Goal: Information Seeking & Learning: Understand process/instructions

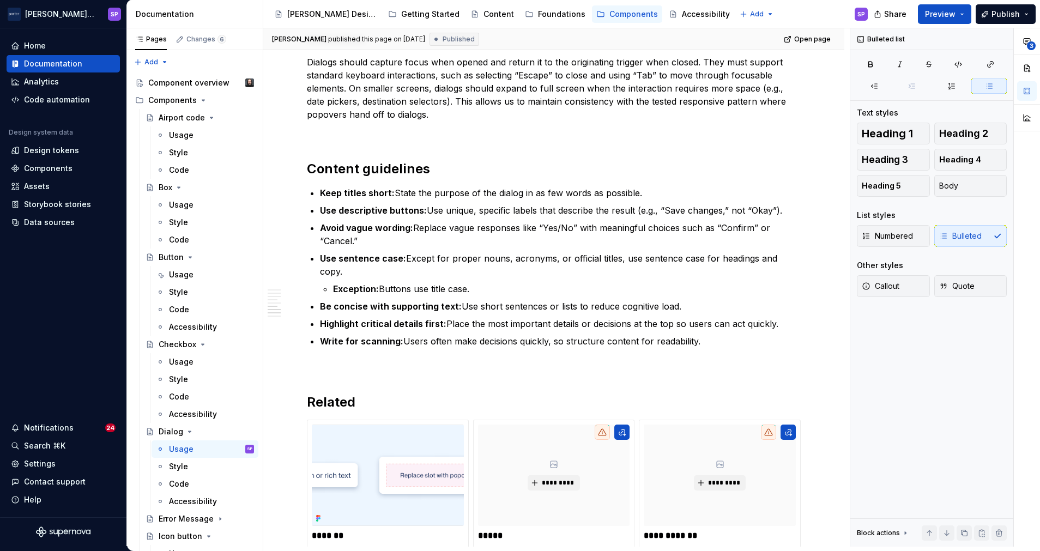
scroll to position [328, 0]
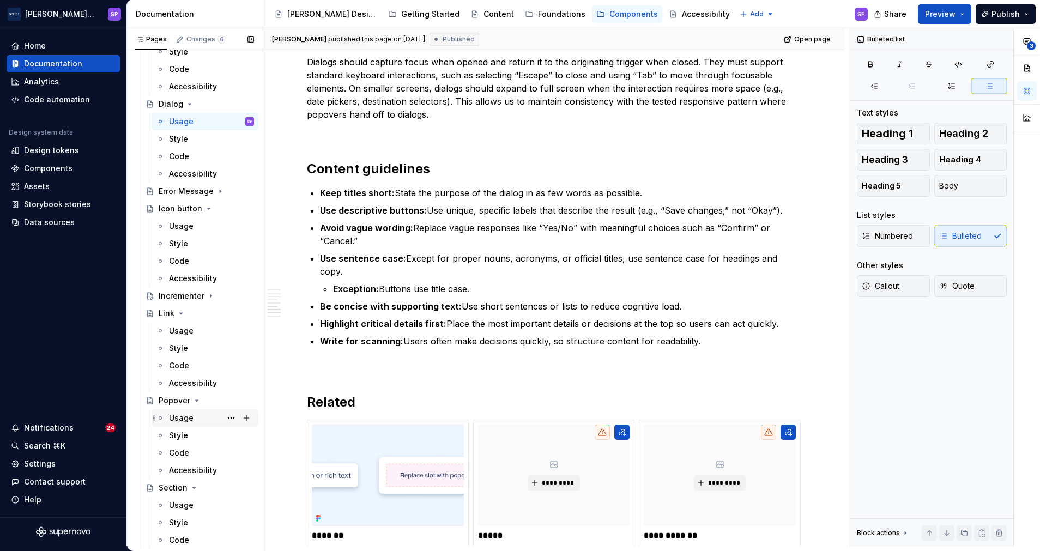
click at [186, 418] on div "Usage" at bounding box center [181, 418] width 25 height 11
type textarea "*"
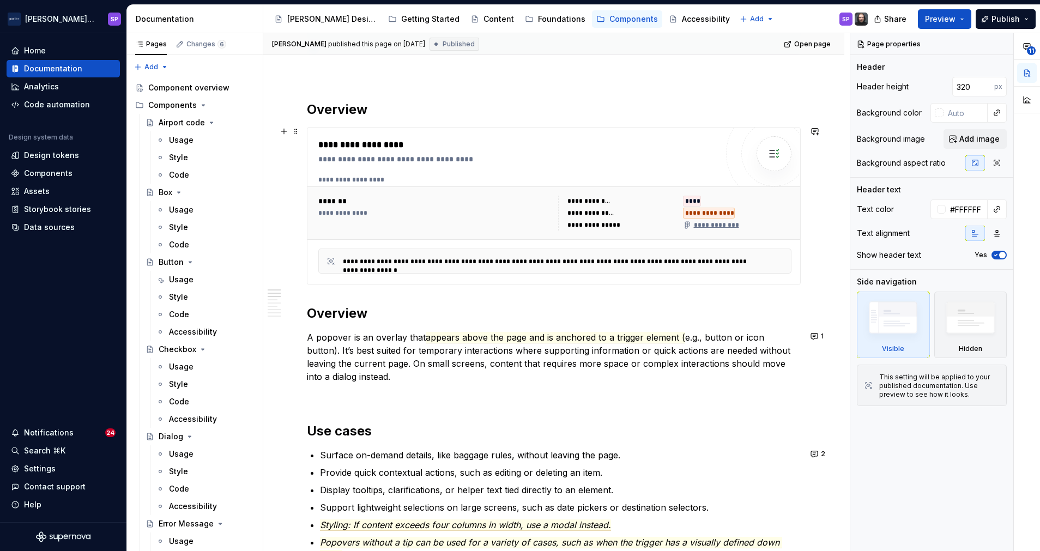
scroll to position [418, 0]
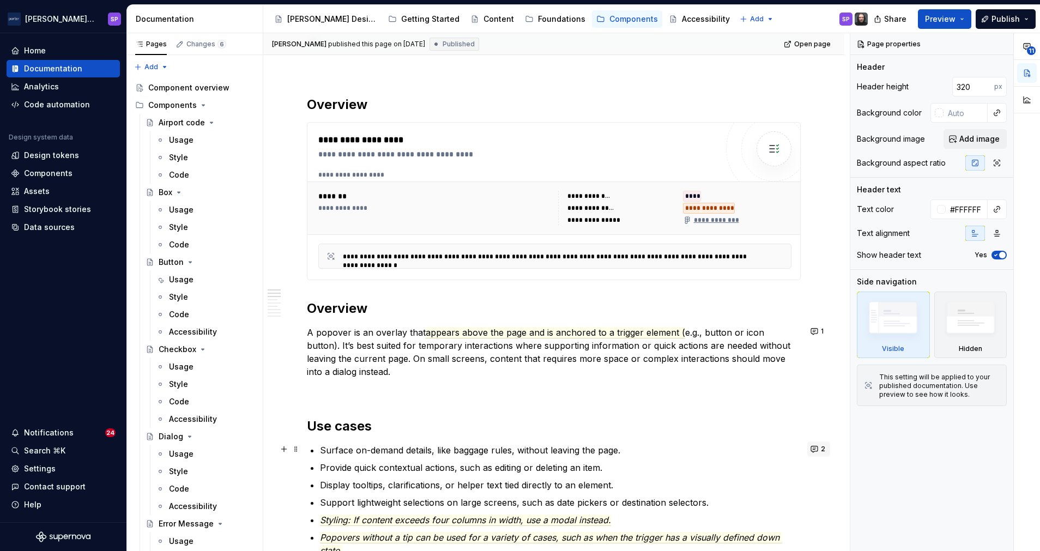
click at [821, 452] on span "2" at bounding box center [823, 449] width 4 height 9
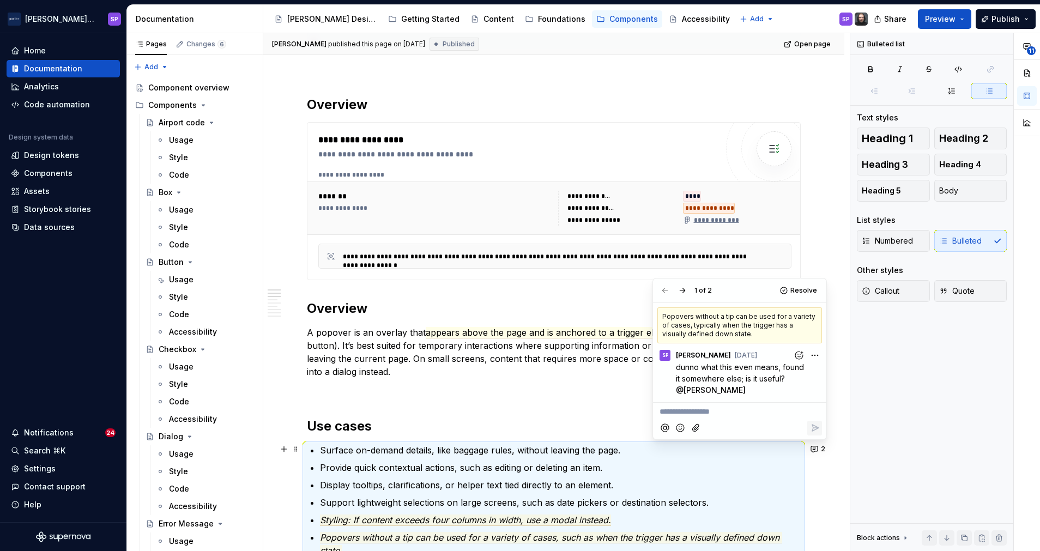
click at [477, 373] on p "A popover is an overlay that appears above the page and is anchored to a trigge…" at bounding box center [554, 352] width 494 height 52
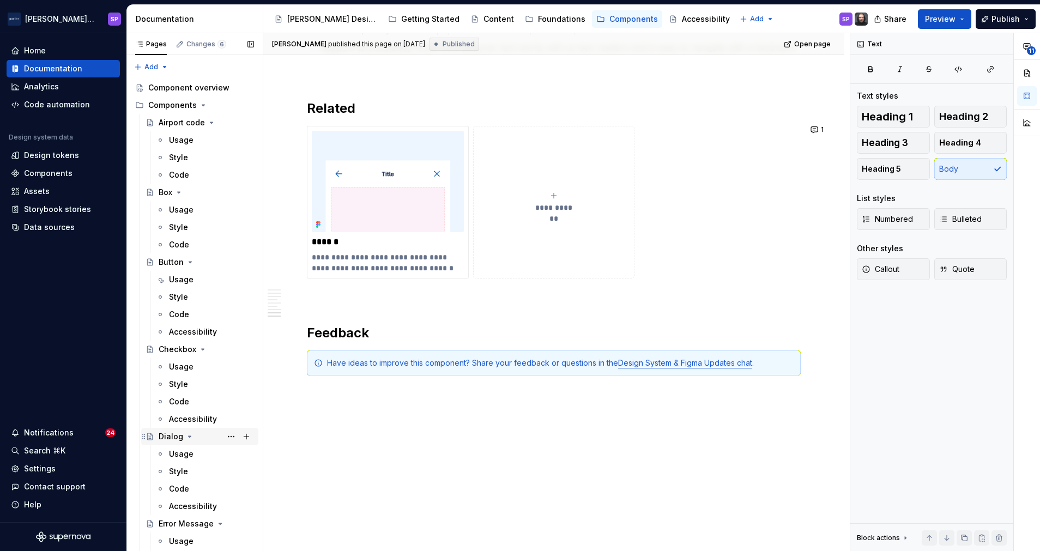
scroll to position [162, 0]
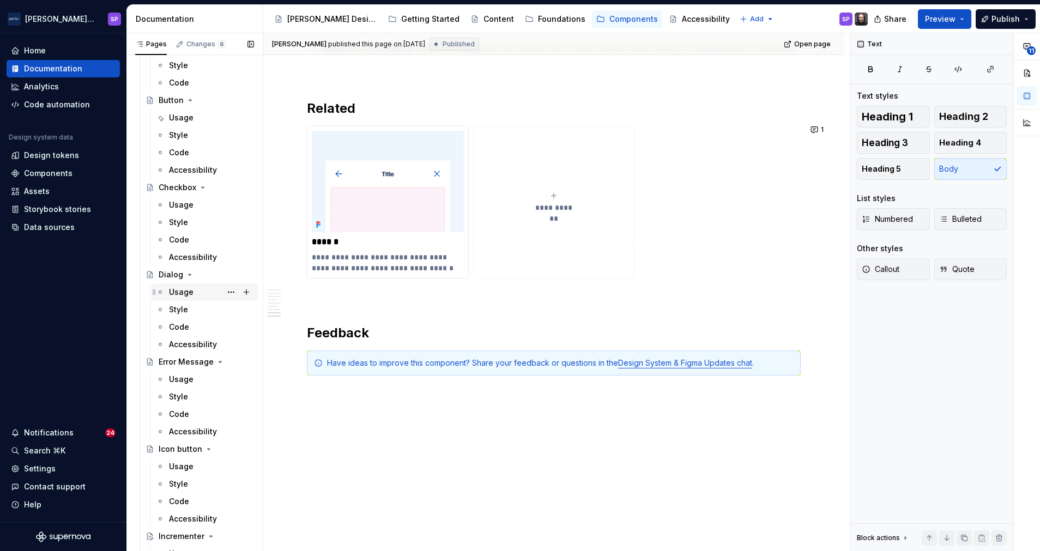
click at [186, 291] on div "Usage" at bounding box center [181, 292] width 25 height 11
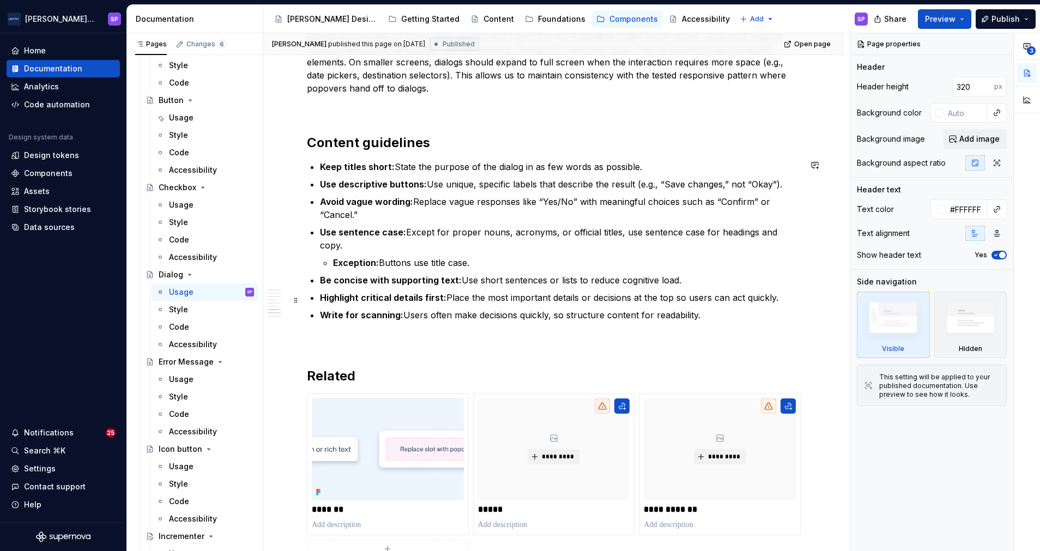
scroll to position [1304, 0]
click at [404, 143] on h2 "Content guidelines" at bounding box center [554, 143] width 494 height 17
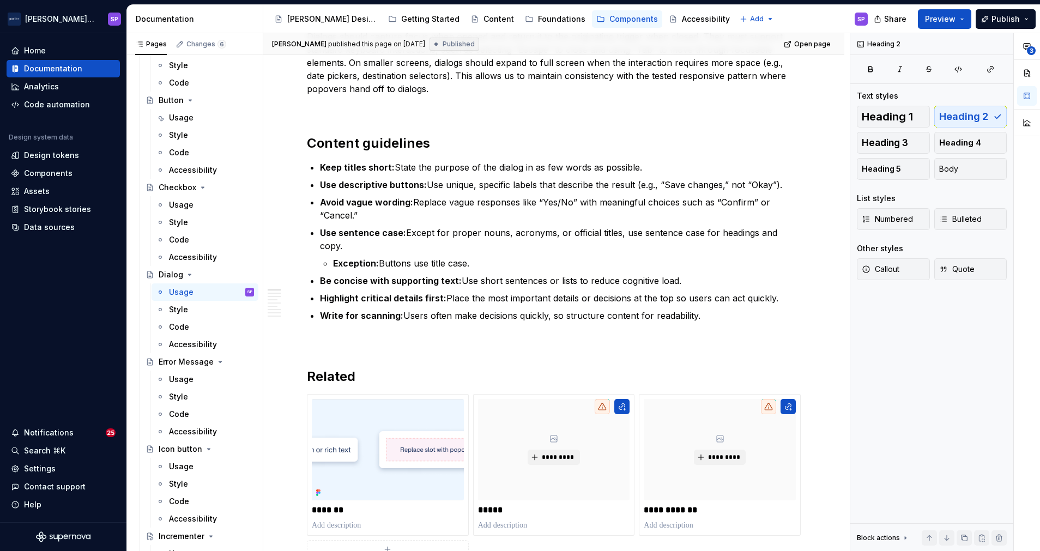
scroll to position [0, 0]
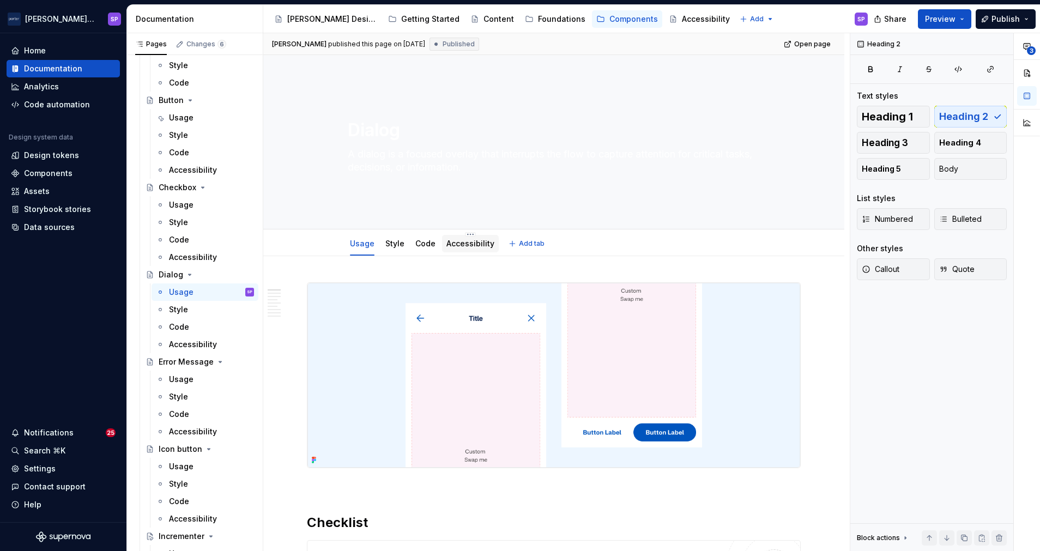
click at [456, 239] on link "Accessibility" at bounding box center [471, 243] width 48 height 9
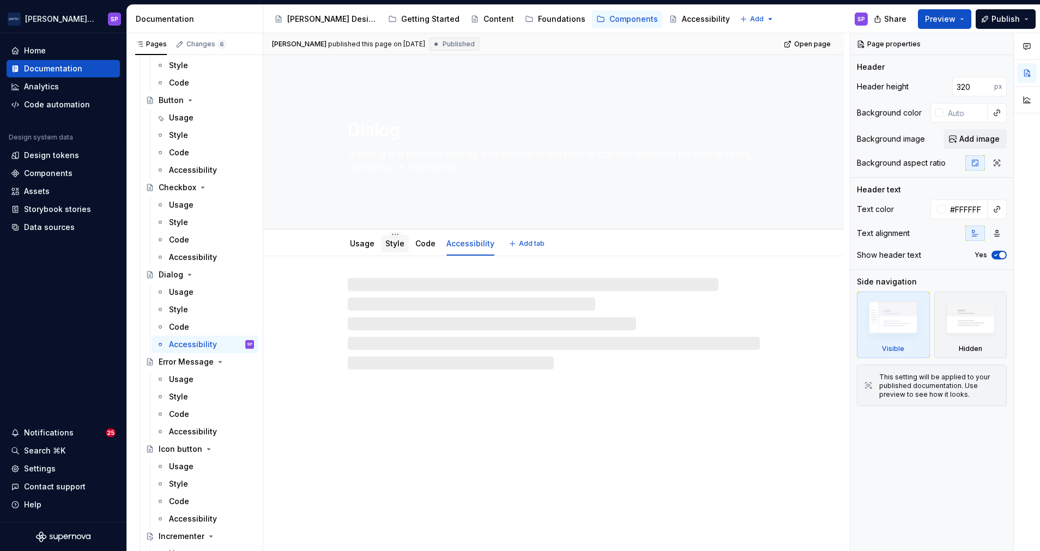
click at [386, 240] on link "Style" at bounding box center [395, 243] width 19 height 9
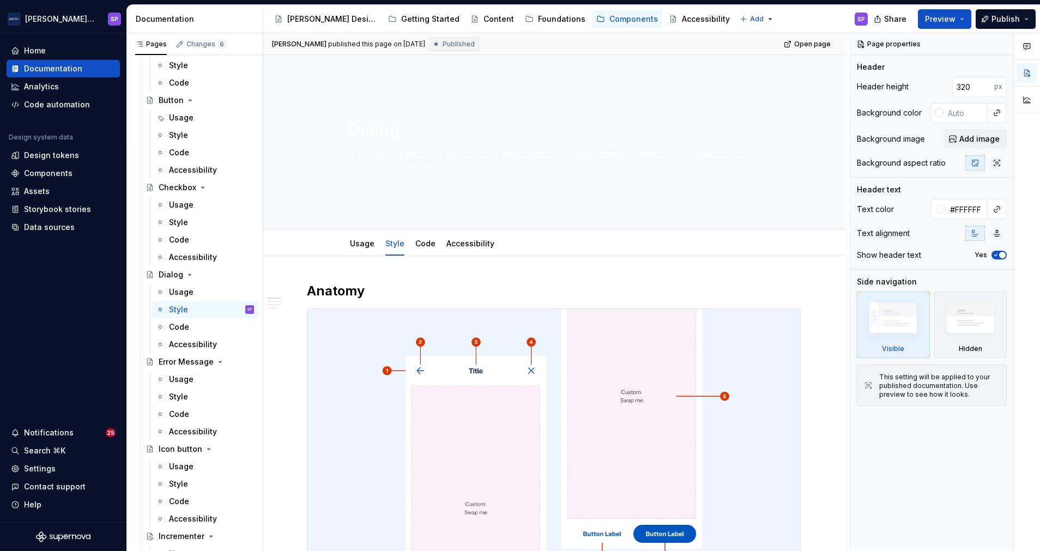
type textarea "*"
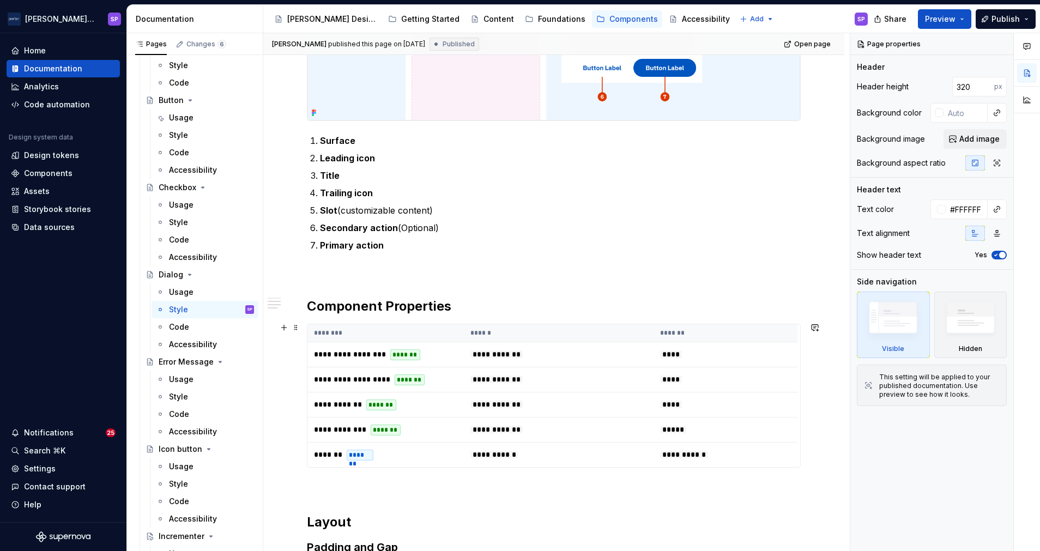
scroll to position [467, 0]
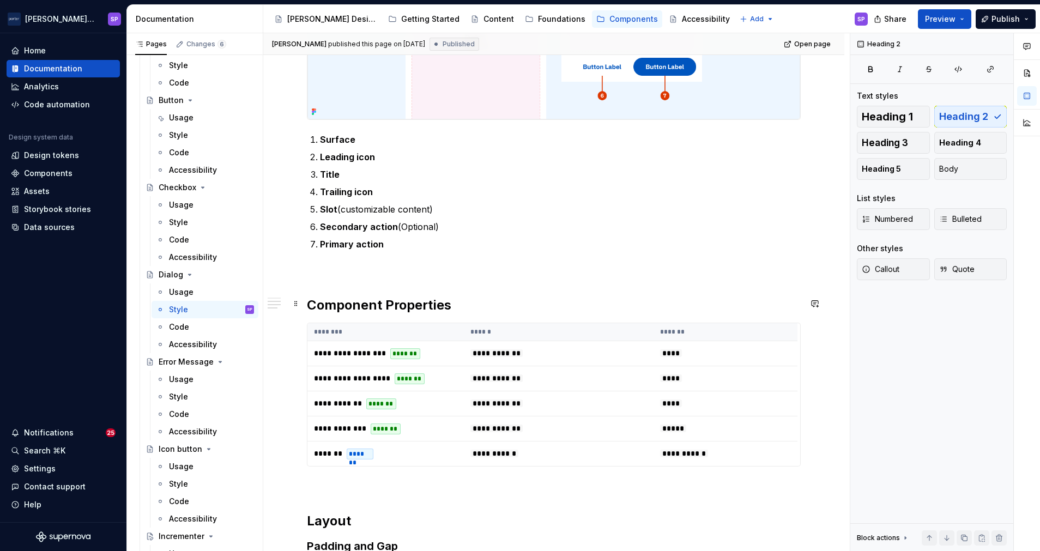
click at [391, 300] on h2 "Component Properties" at bounding box center [554, 305] width 494 height 17
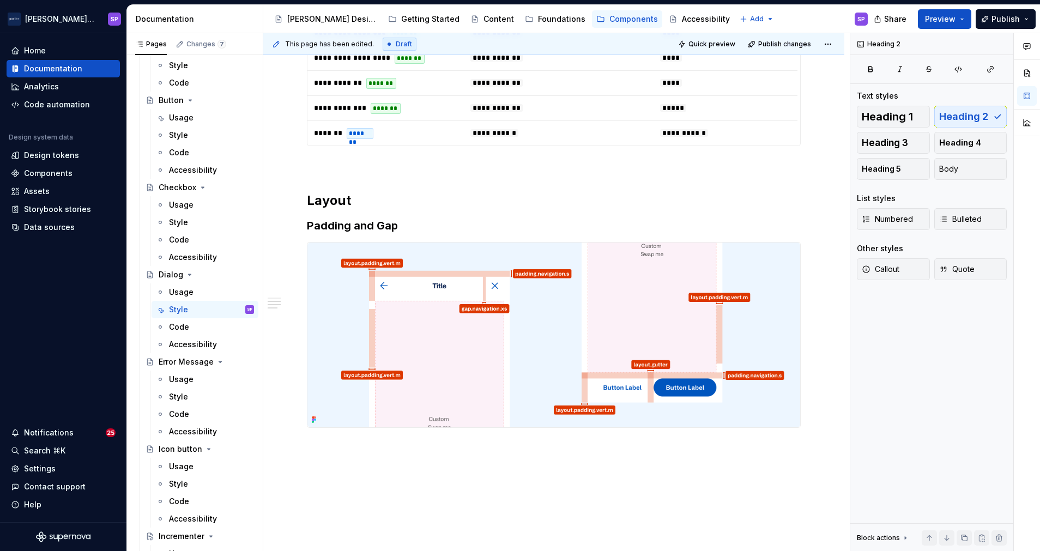
scroll to position [792, 0]
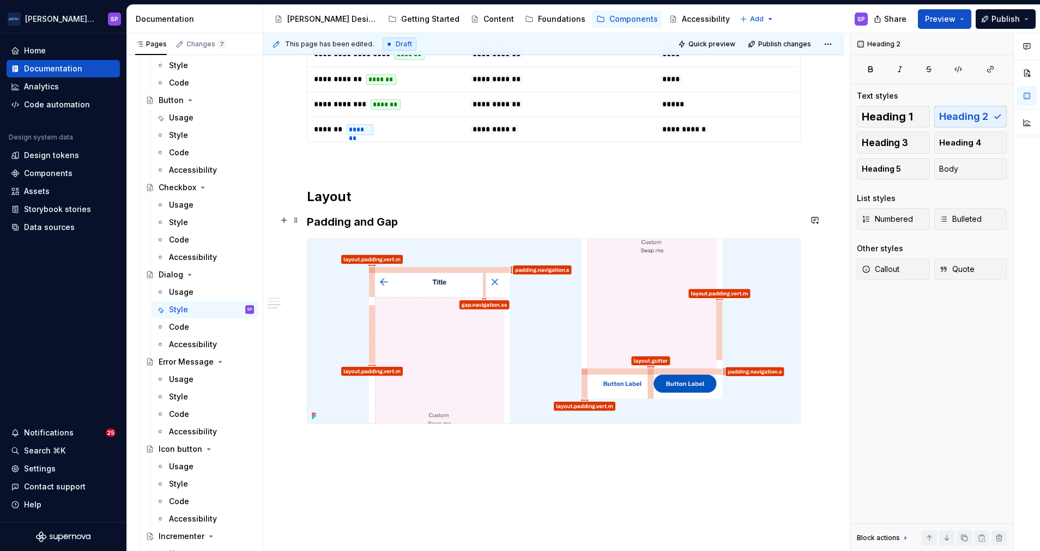
click at [386, 222] on h3 "Padding and Gap" at bounding box center [554, 221] width 494 height 15
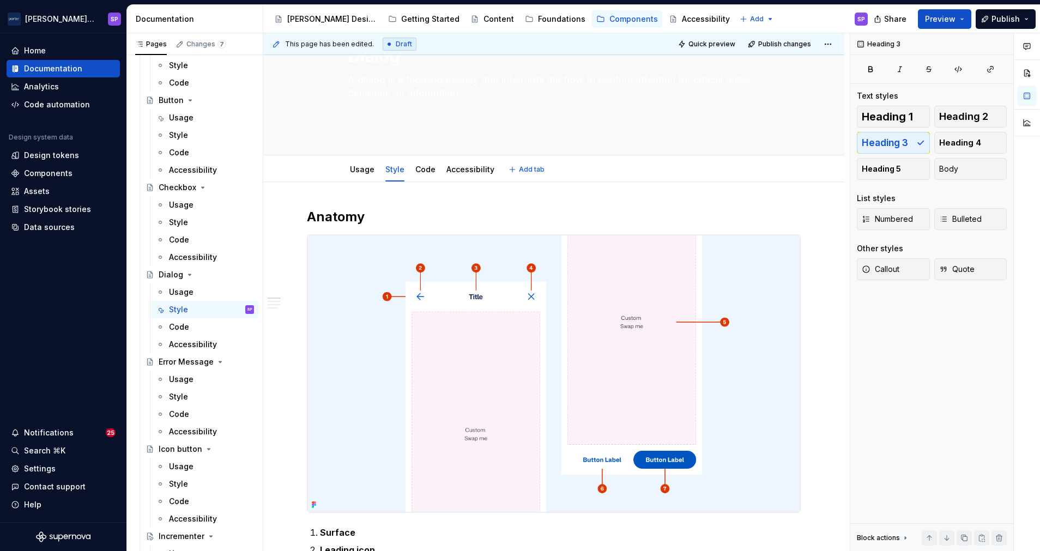
scroll to position [0, 0]
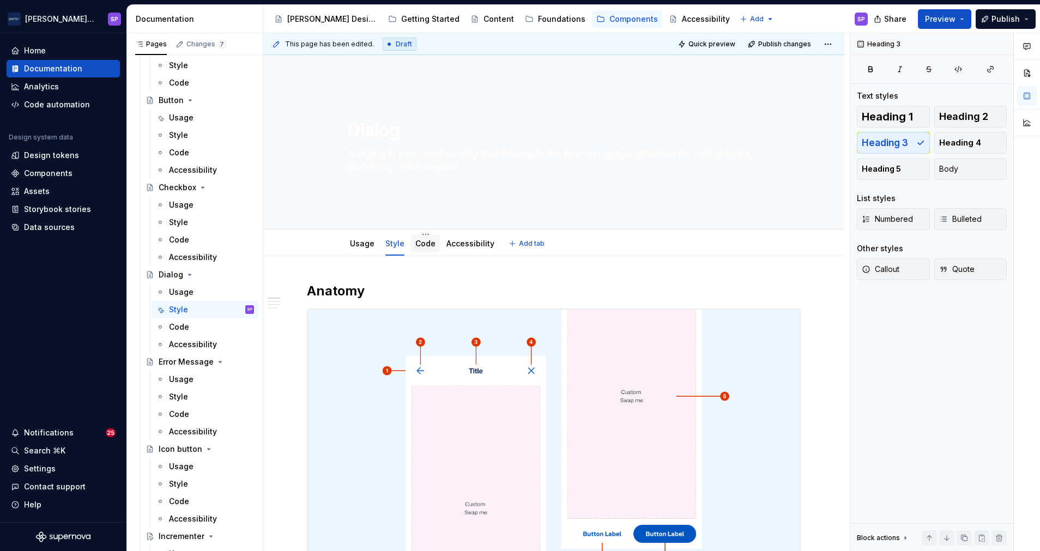
click at [432, 240] on div "Code" at bounding box center [425, 243] width 29 height 17
click at [422, 242] on link "Code" at bounding box center [426, 243] width 20 height 9
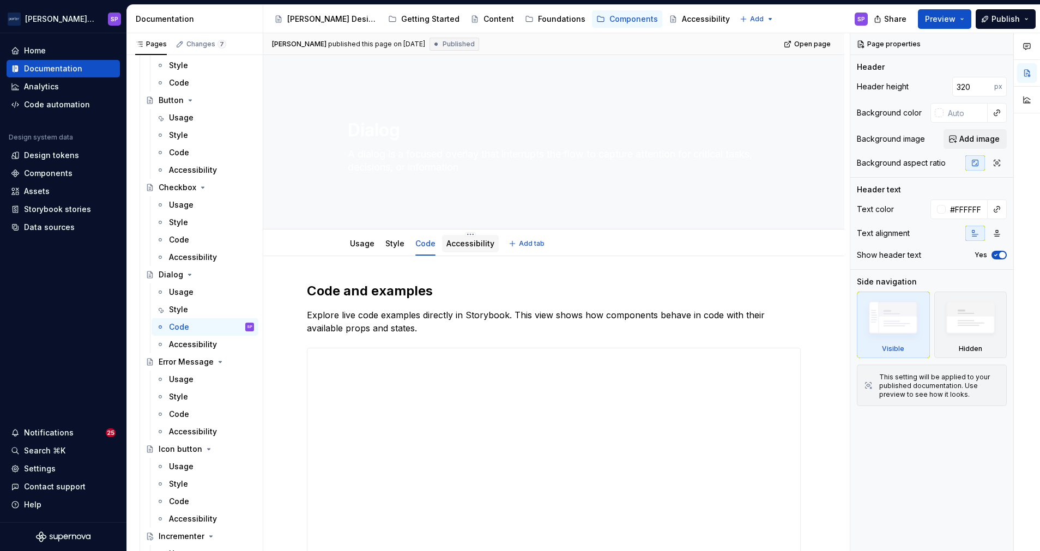
click at [459, 244] on link "Accessibility" at bounding box center [471, 243] width 48 height 9
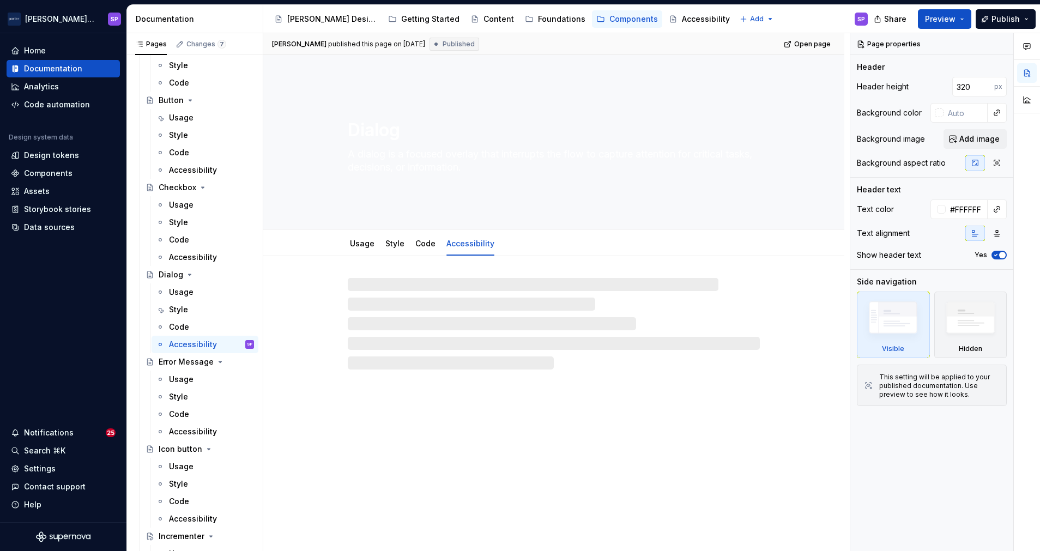
type textarea "*"
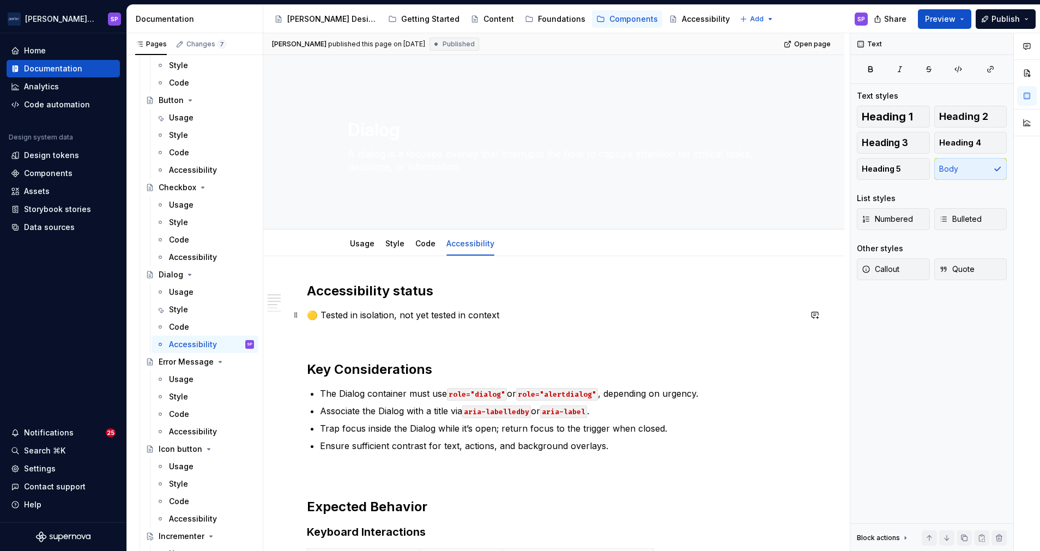
click at [502, 320] on p "🟡 Tested in isolation, not yet tested in context" at bounding box center [554, 315] width 494 height 13
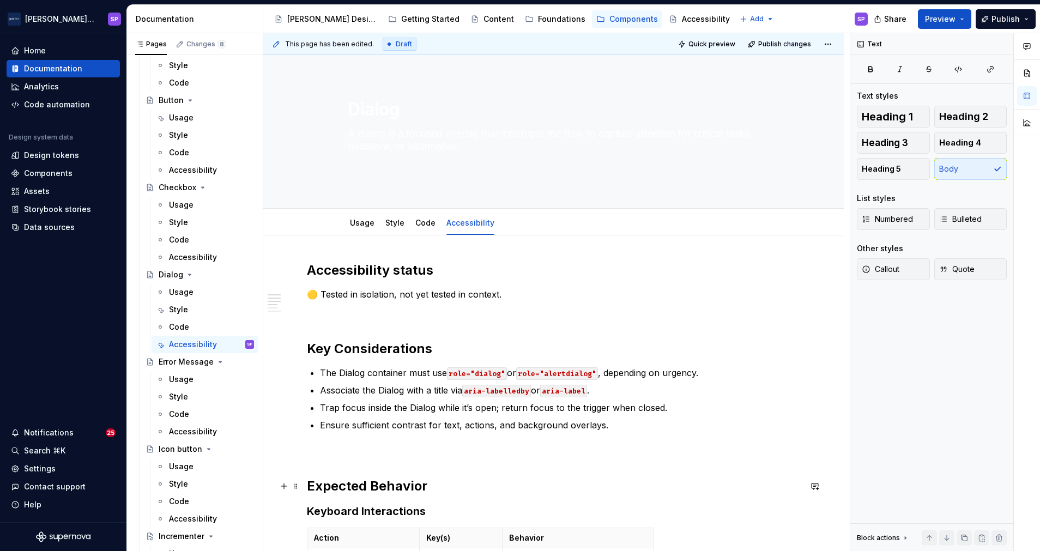
scroll to position [25, 0]
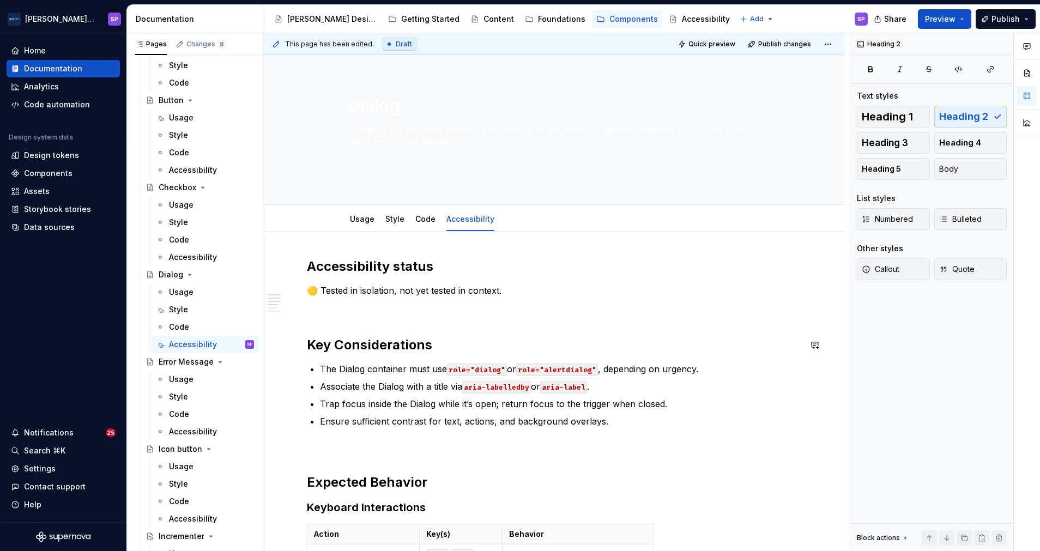
click at [350, 369] on p "The Dialog container must use role="dialog" or role="alertdialog" , depending o…" at bounding box center [560, 369] width 481 height 13
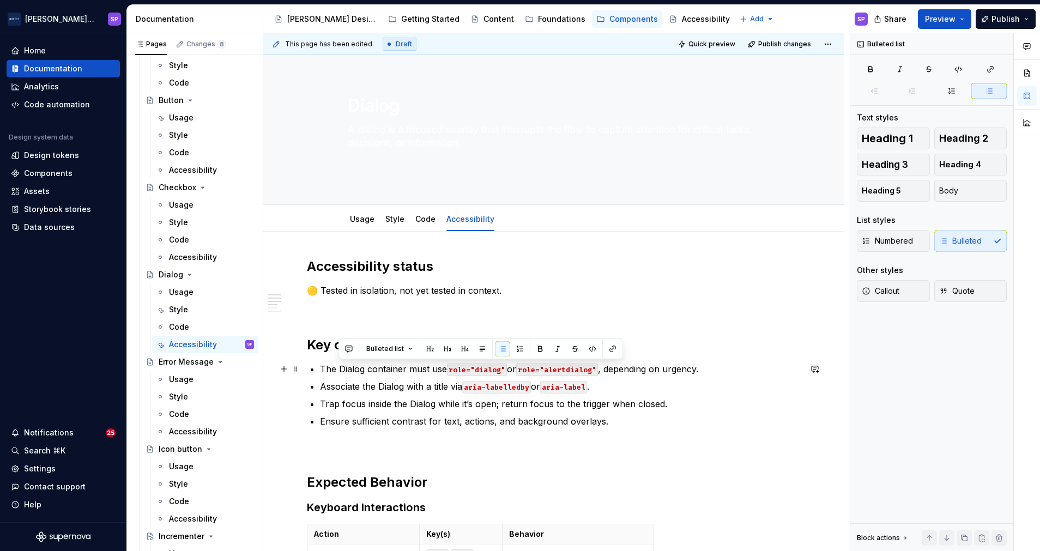
click at [350, 369] on p "The Dialog container must use role="dialog" or role="alertdialog" , depending o…" at bounding box center [560, 369] width 481 height 13
click at [391, 389] on p "Associate the Dialog with a title via aria-labelledby or aria-label ." at bounding box center [560, 386] width 481 height 13
click at [423, 402] on p "Trap focus inside the Dialog while it’s open; return focus to the trigger when …" at bounding box center [560, 404] width 481 height 13
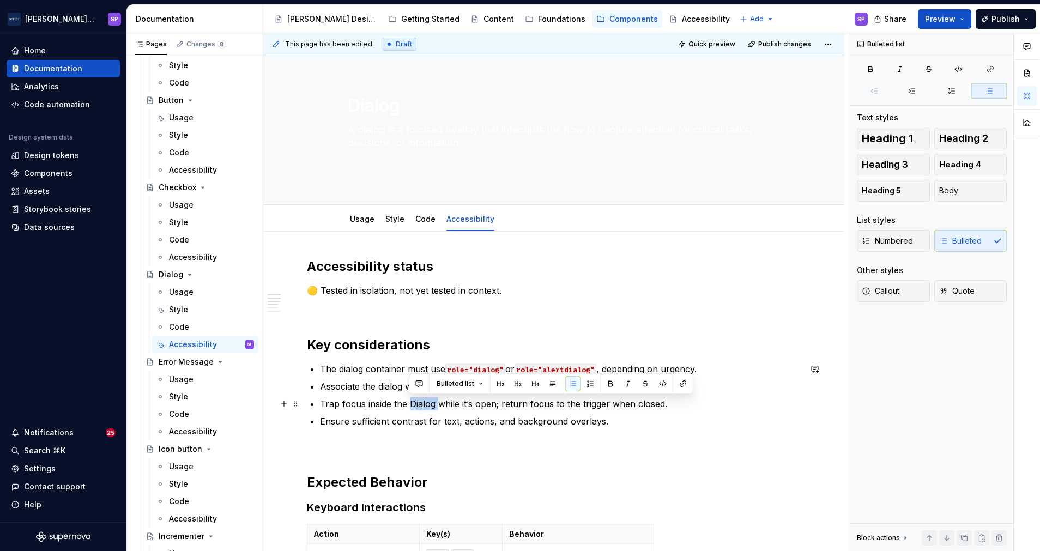
click at [423, 402] on p "Trap focus inside the Dialog while it’s open; return focus to the trigger when …" at bounding box center [560, 404] width 481 height 13
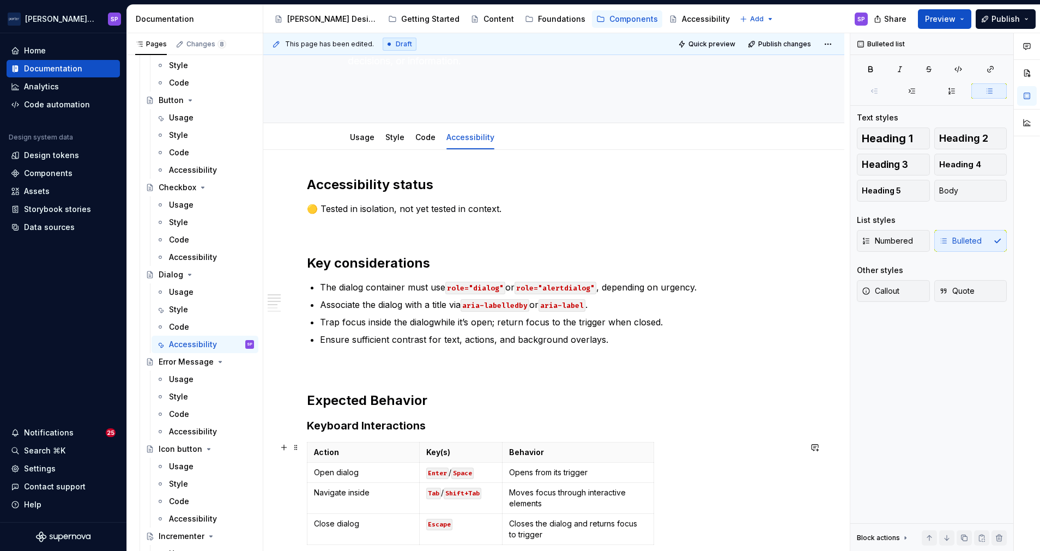
scroll to position [116, 0]
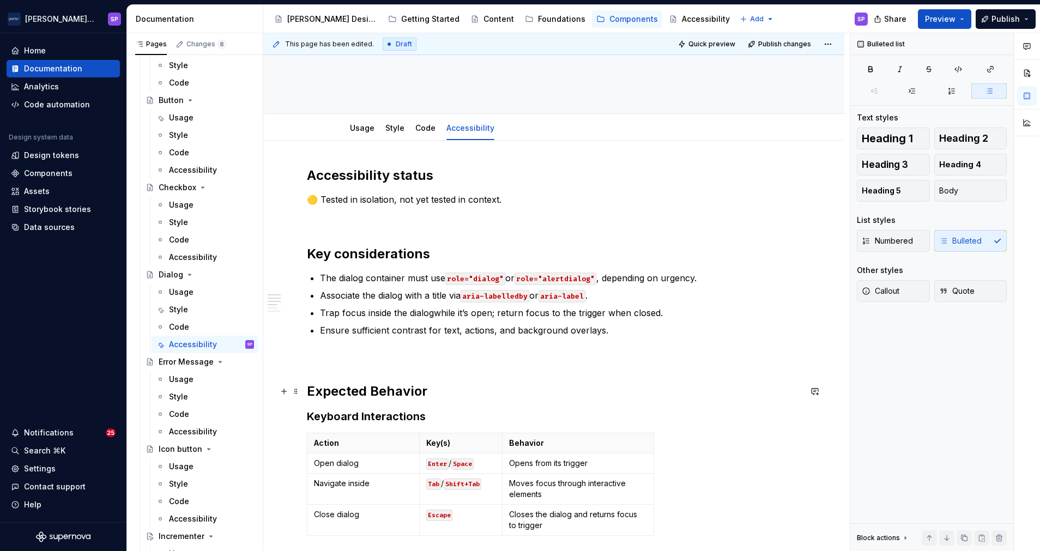
click at [375, 392] on h2 "Expected Behavior" at bounding box center [554, 391] width 494 height 17
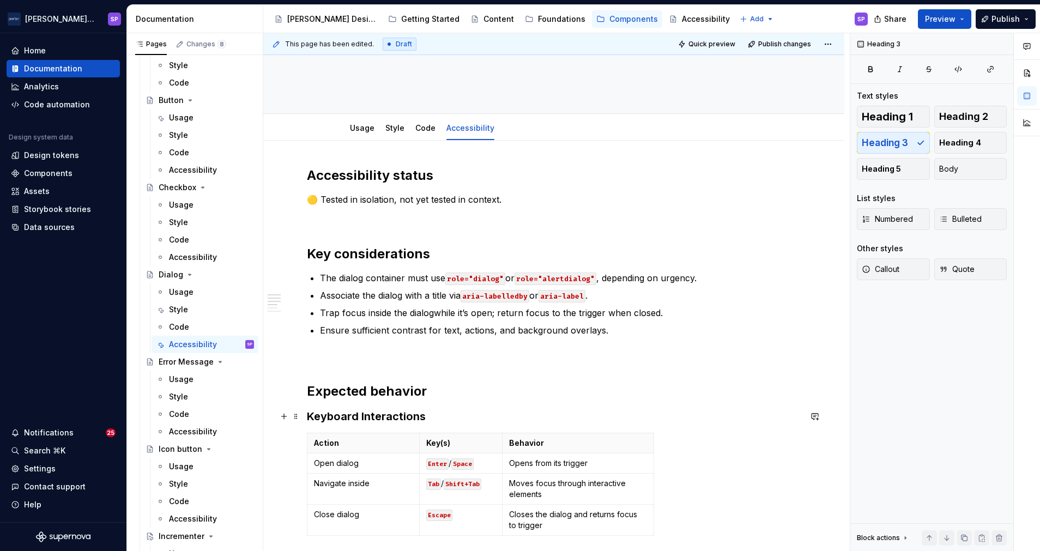
click at [364, 420] on h3 "Keyboard Interactions" at bounding box center [554, 416] width 494 height 15
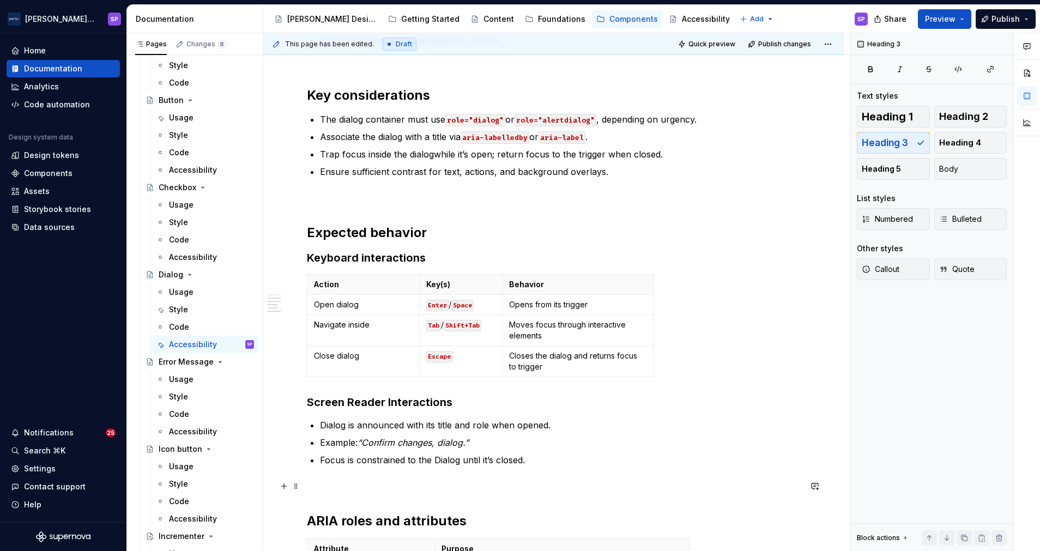
scroll to position [330, 0]
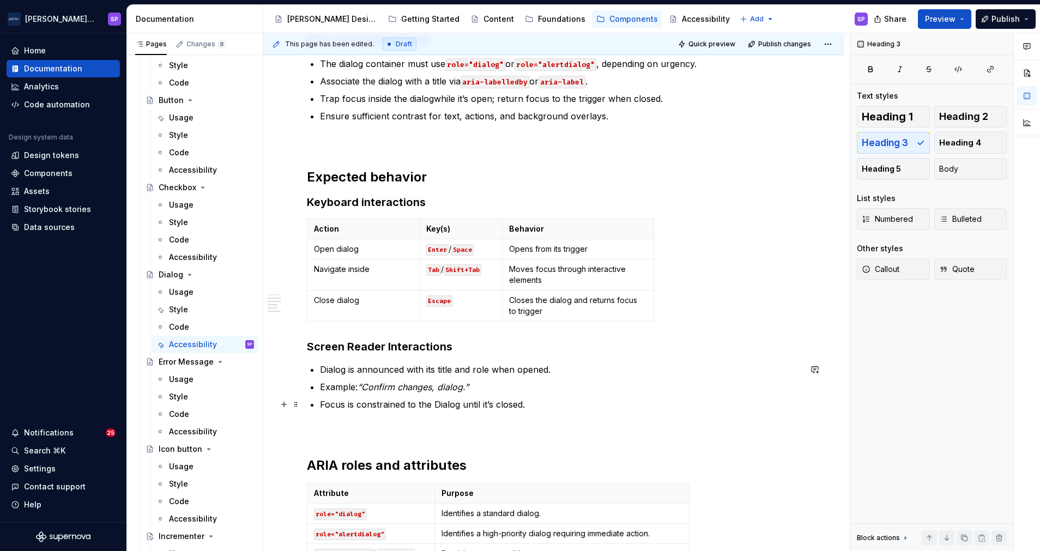
click at [440, 407] on p "Focus is constrained to the Dialog until it’s closed." at bounding box center [560, 404] width 481 height 13
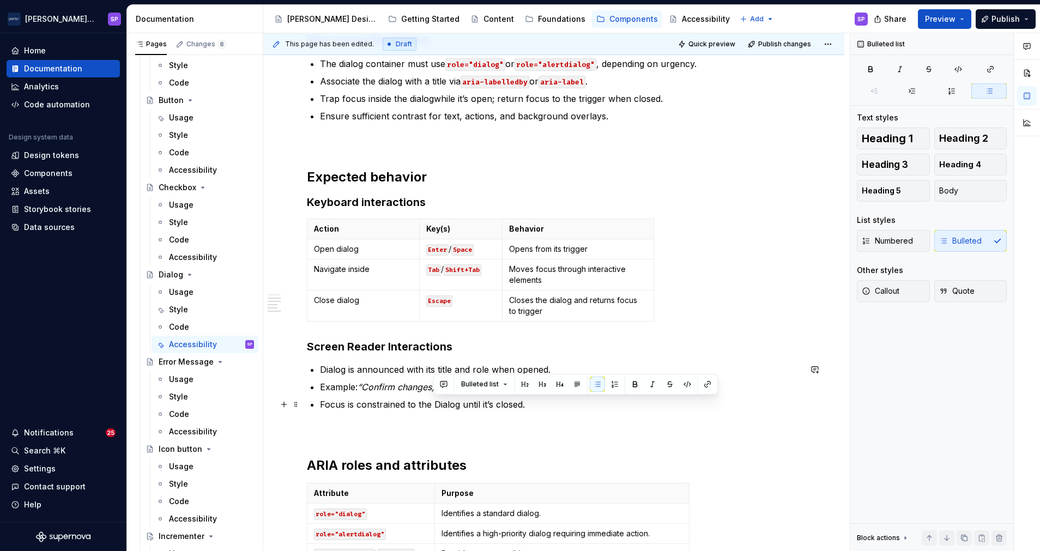
click at [440, 407] on p "Focus is constrained to the Dialog until it’s closed." at bounding box center [560, 404] width 481 height 13
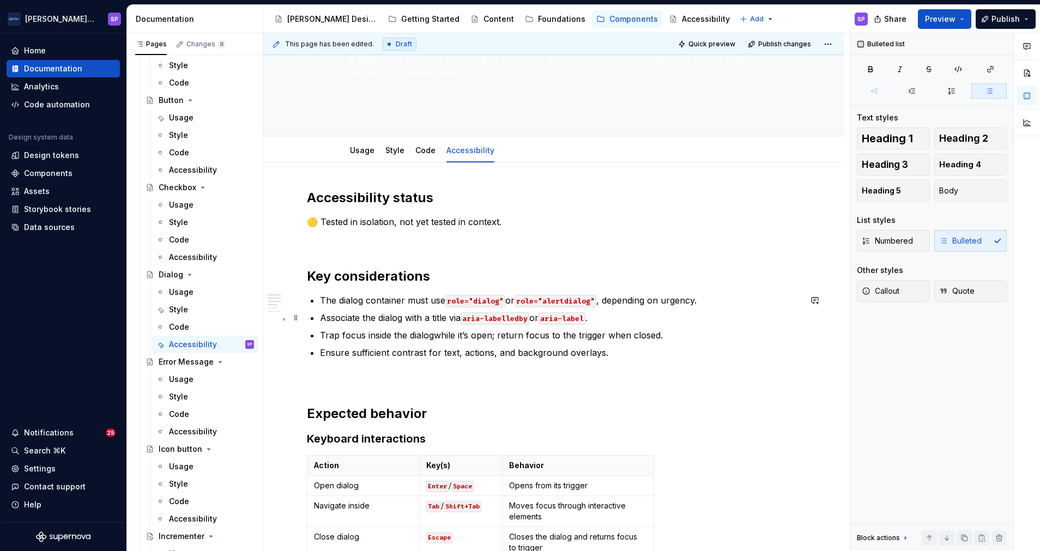
scroll to position [0, 0]
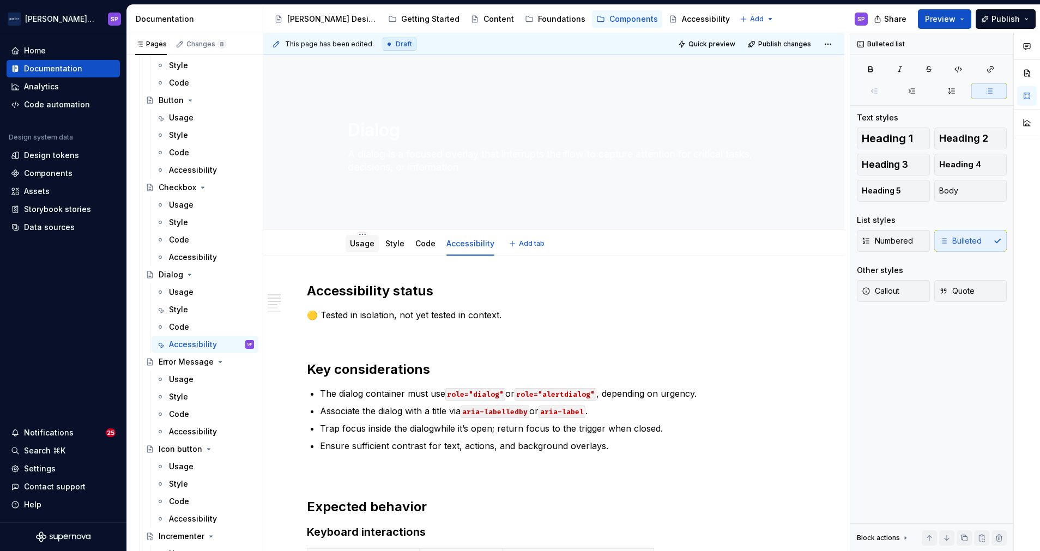
click at [351, 237] on div "Usage" at bounding box center [362, 243] width 25 height 13
click at [356, 241] on link "Usage" at bounding box center [362, 243] width 25 height 9
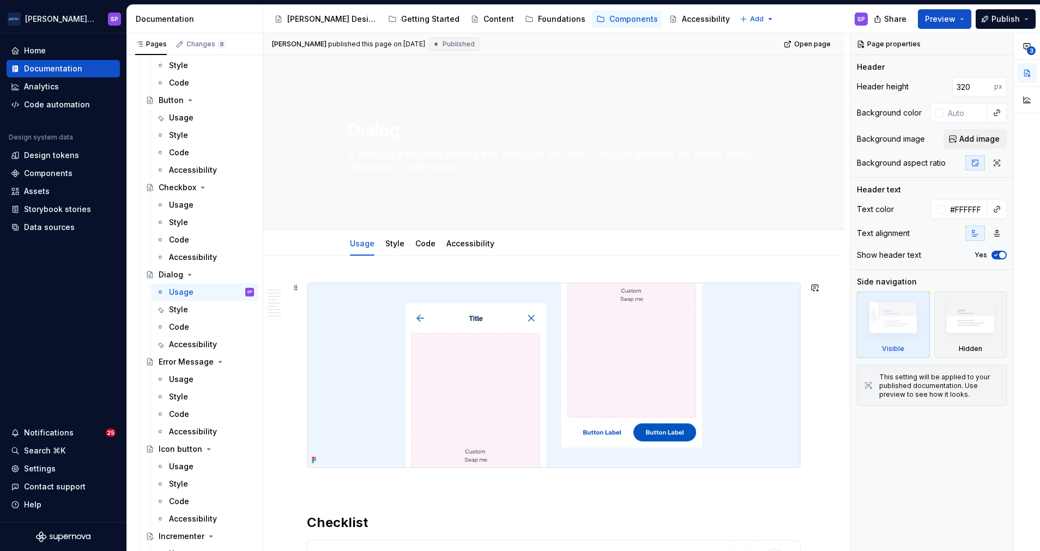
type textarea "*"
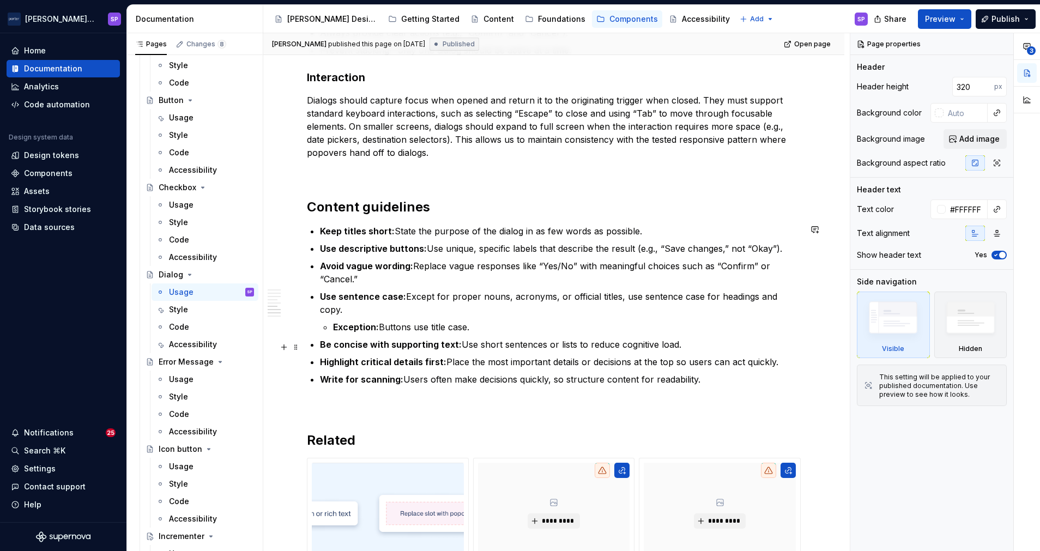
scroll to position [1229, 0]
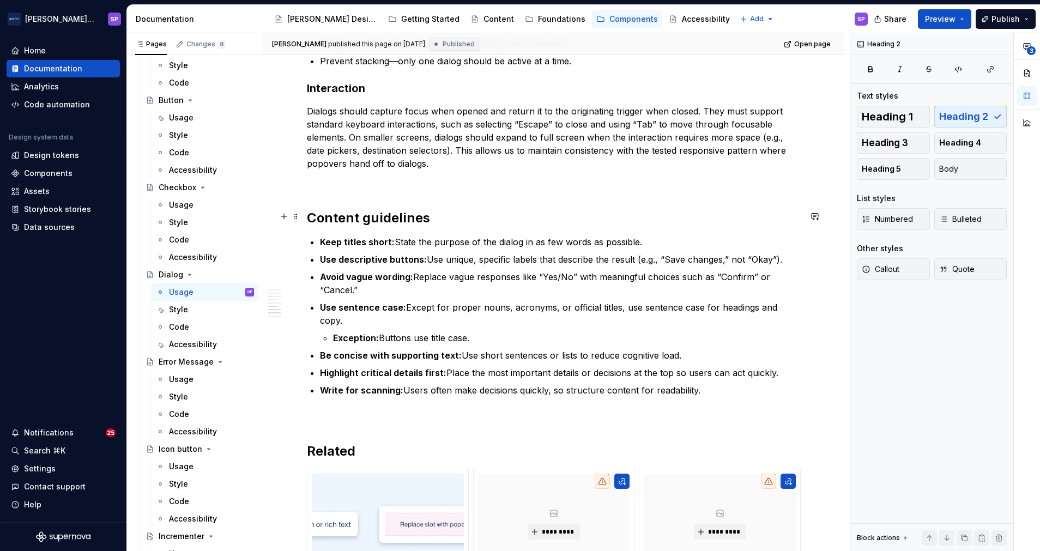
click at [329, 218] on h2 "Content guidelines" at bounding box center [554, 217] width 494 height 17
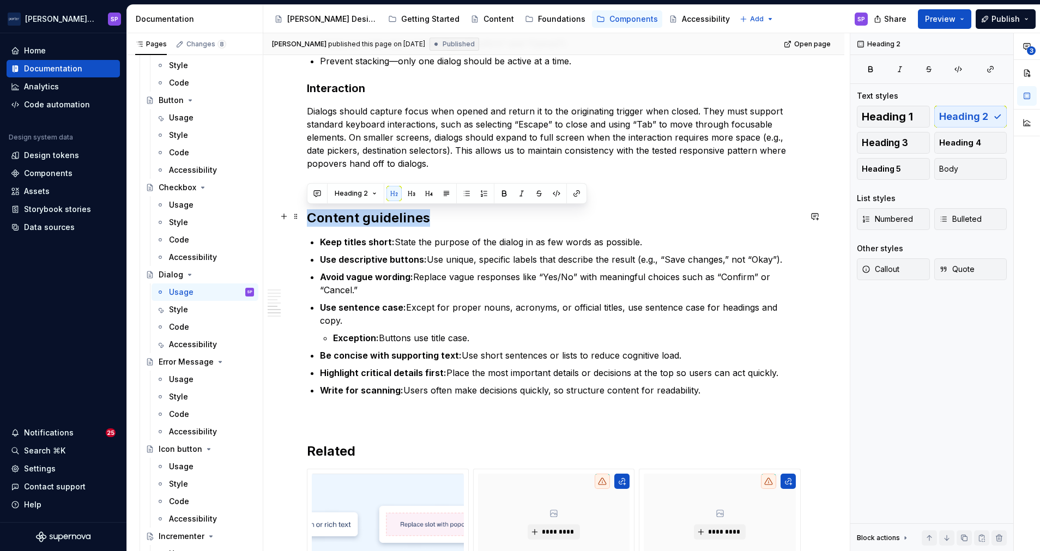
click at [329, 218] on h2 "Content guidelines" at bounding box center [554, 217] width 494 height 17
click at [810, 215] on button "button" at bounding box center [815, 216] width 15 height 15
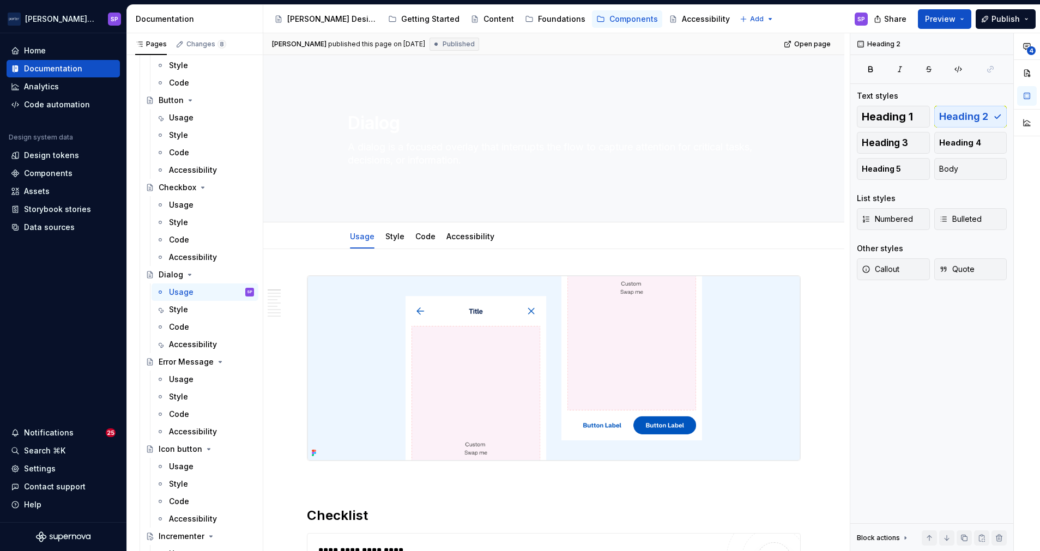
scroll to position [0, 0]
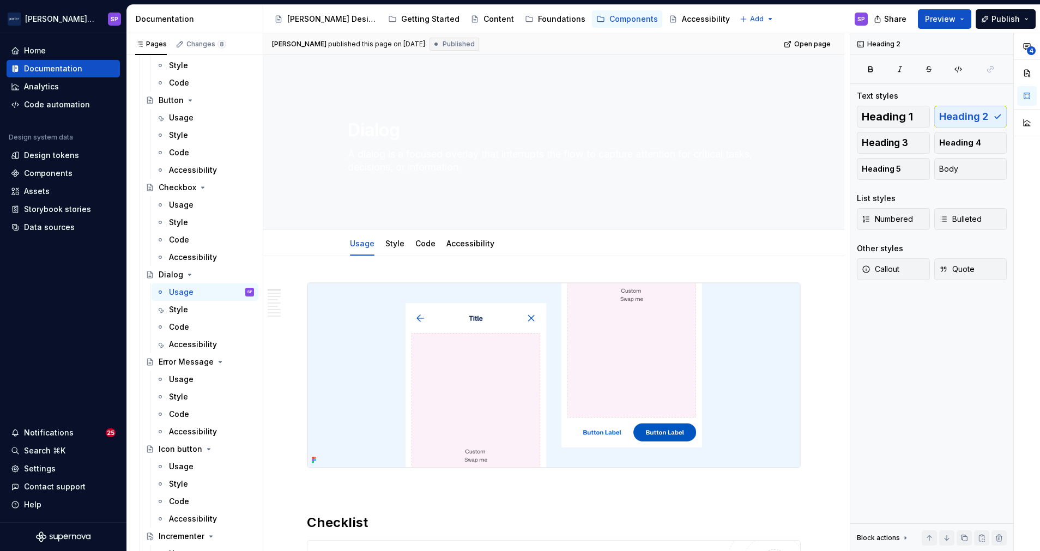
type textarea "*"
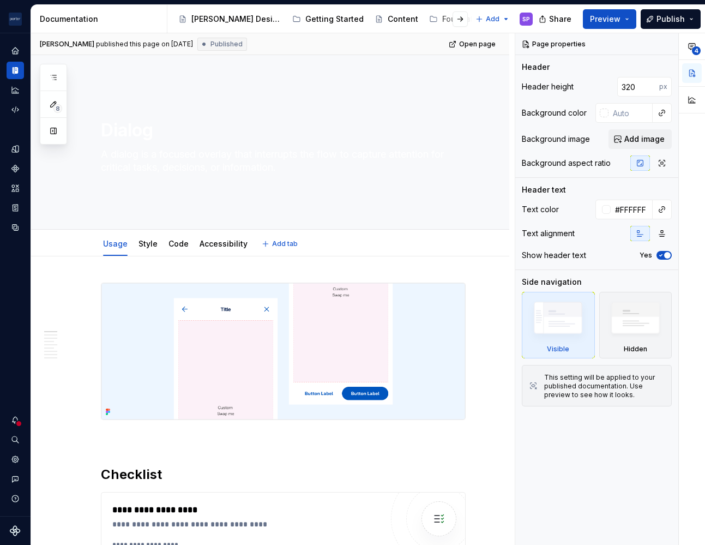
type textarea "*"
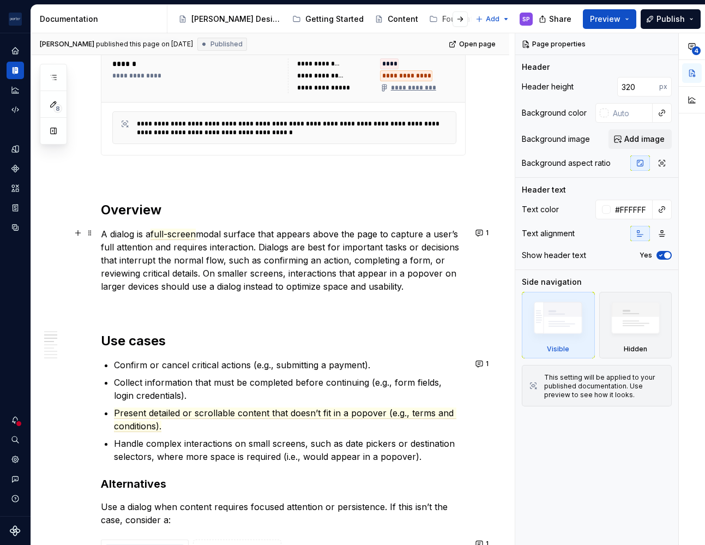
scroll to position [507, 0]
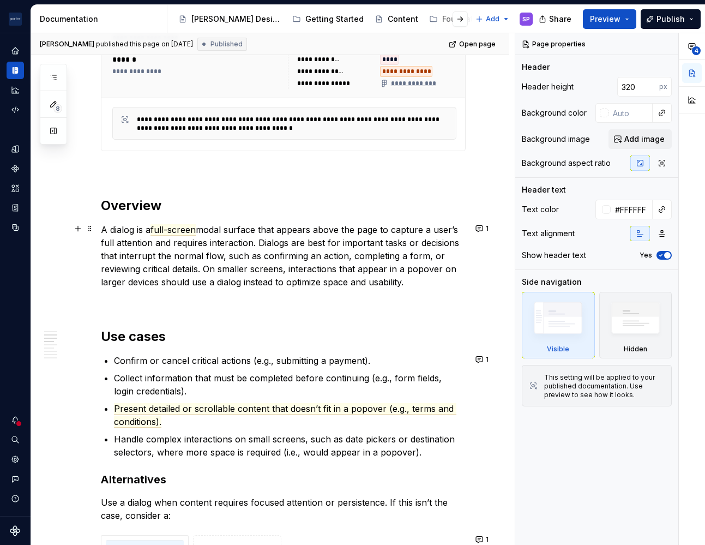
click at [386, 282] on p "A dialog is a full-screen modal surface that appears above the page to capture …" at bounding box center [283, 255] width 365 height 65
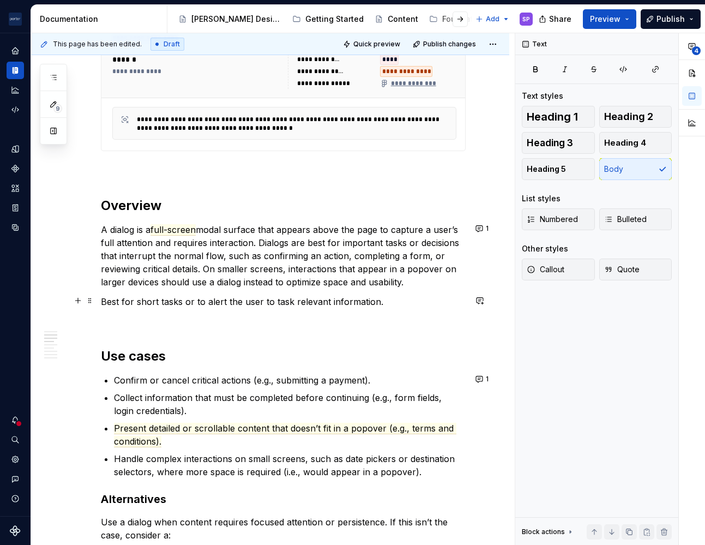
click at [337, 306] on p "Best for short tasks or to alert the user to task relevant information." at bounding box center [283, 301] width 365 height 13
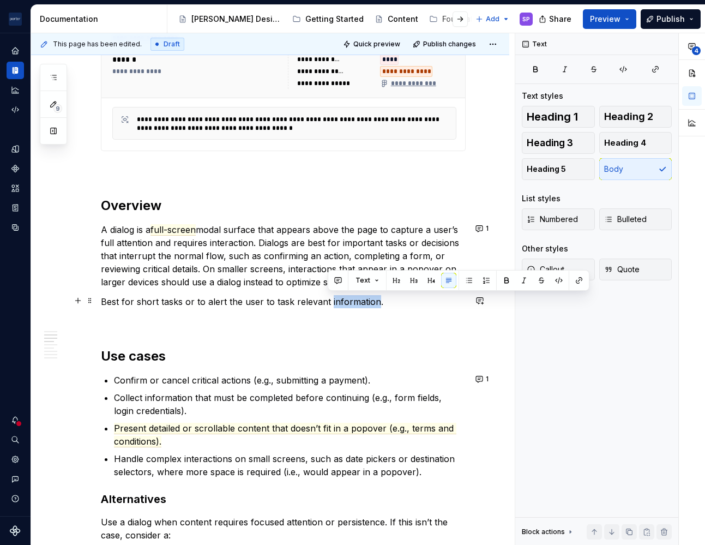
click at [337, 306] on p "Best for short tasks or to alert the user to task relevant information." at bounding box center [283, 301] width 365 height 13
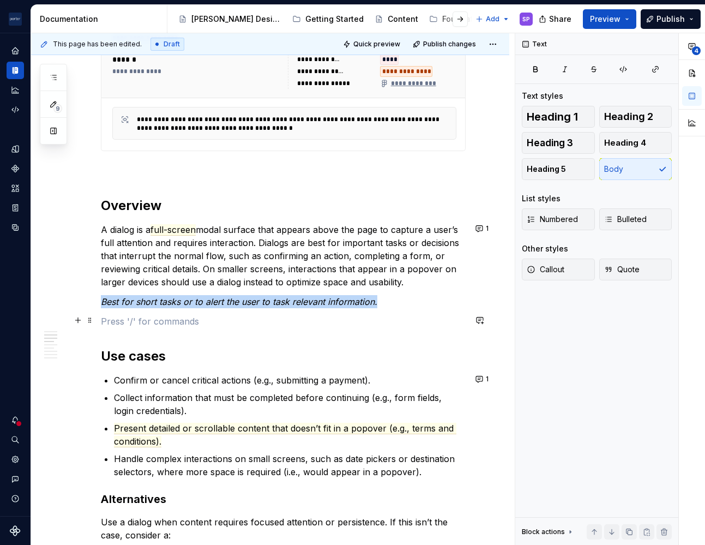
click at [366, 315] on p at bounding box center [283, 321] width 365 height 13
type textarea "*"
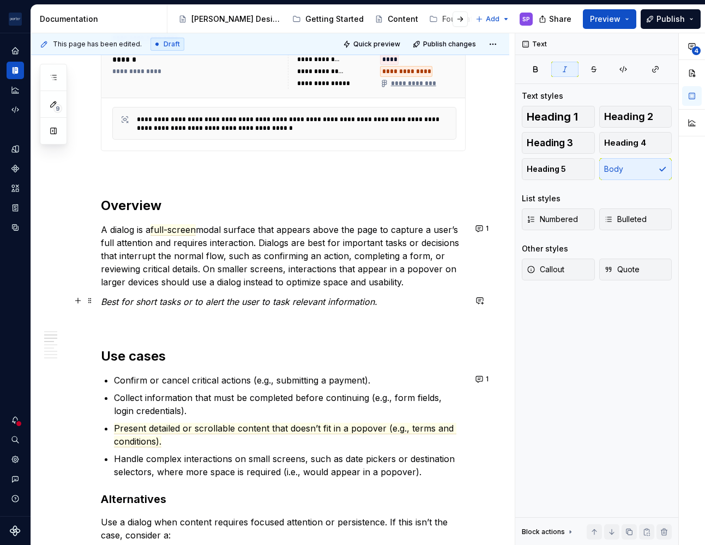
click at [393, 297] on p "Best for short tasks or to alert the user to task relevant information." at bounding box center [283, 301] width 365 height 13
click at [278, 299] on em "Best for short tasks or to alert the user to task relevant information." at bounding box center [239, 301] width 276 height 11
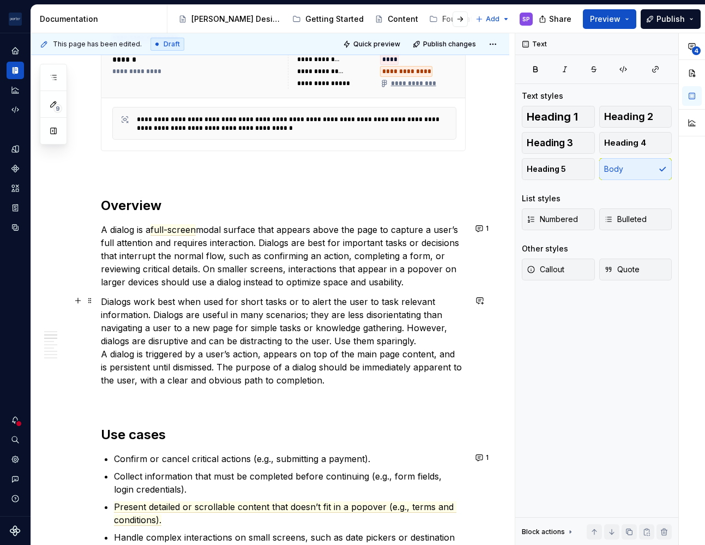
click at [254, 367] on p "Dialogs work best when used for short tasks or to alert the user to task releva…" at bounding box center [283, 341] width 365 height 92
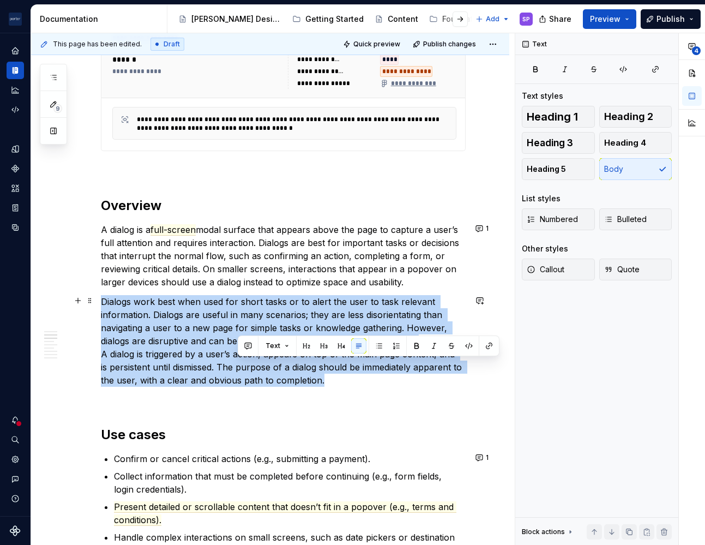
click at [254, 367] on p "Dialogs work best when used for short tasks or to alert the user to task releva…" at bounding box center [283, 341] width 365 height 92
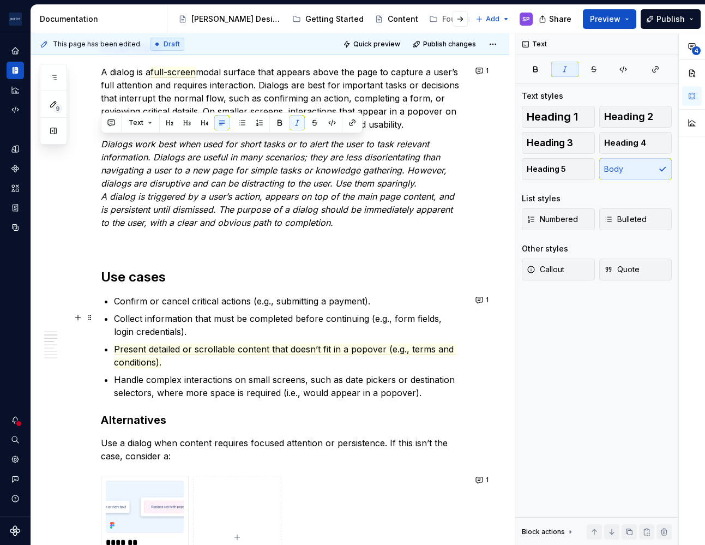
scroll to position [665, 0]
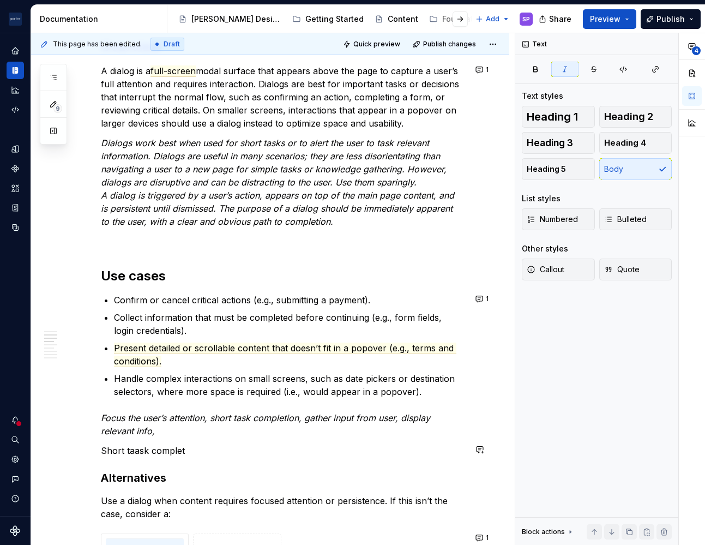
click at [119, 449] on p "Short taask complet" at bounding box center [283, 450] width 365 height 13
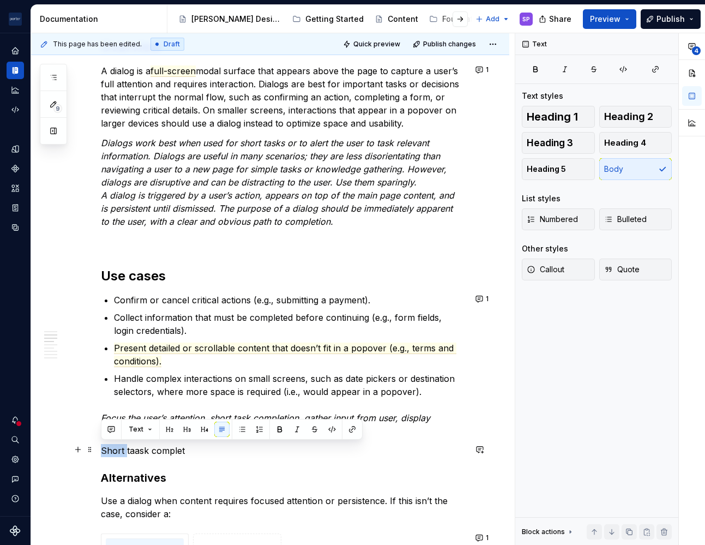
click at [119, 449] on p "Short taask complet" at bounding box center [283, 450] width 365 height 13
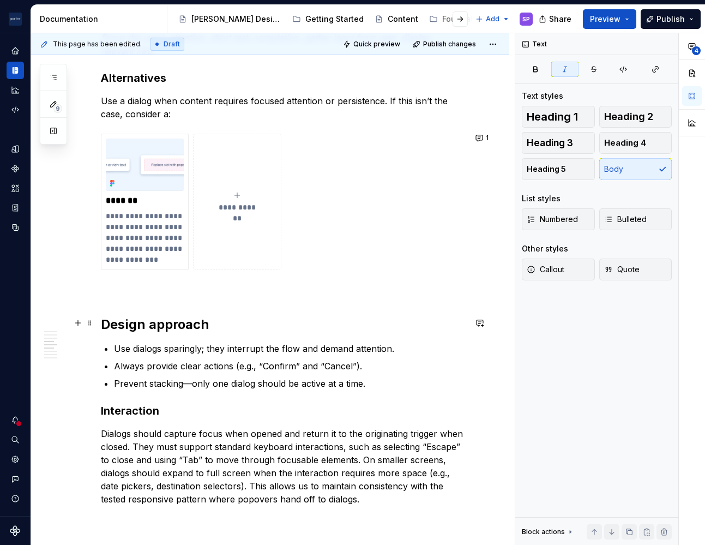
scroll to position [1045, 0]
click at [362, 387] on p "Prevent stacking—only one dialog should be active at a time." at bounding box center [290, 383] width 352 height 13
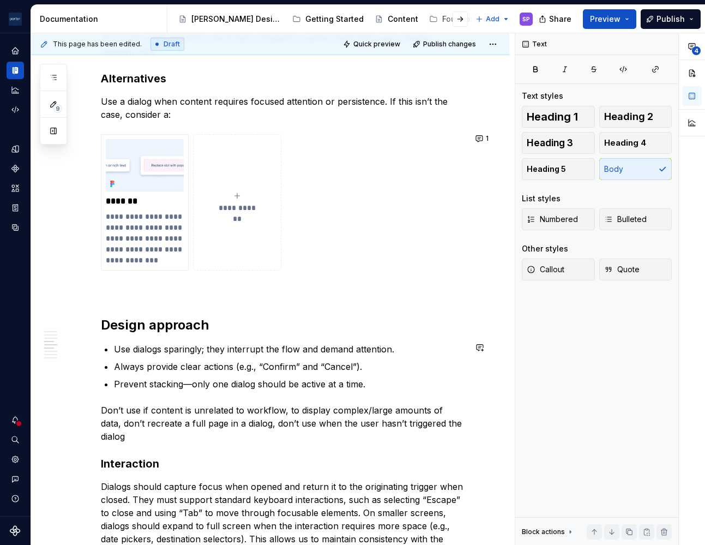
click at [351, 418] on p "Don’t use if content is unrelated to workflow, to display complex/large amounts…" at bounding box center [283, 423] width 365 height 39
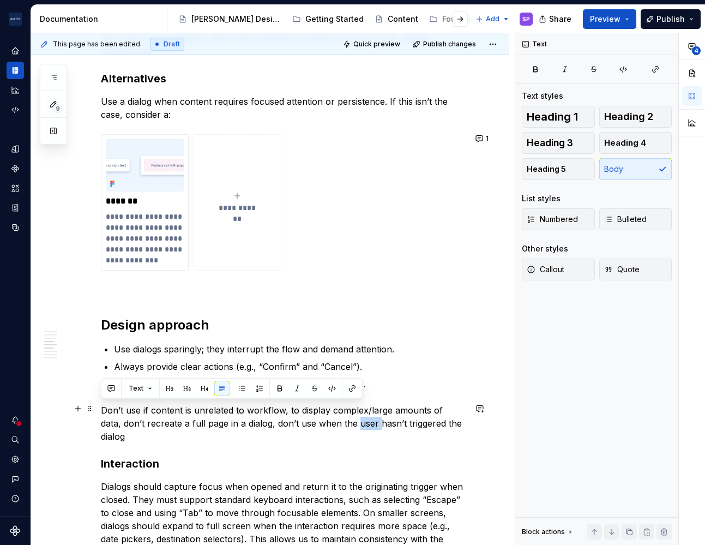
click at [351, 418] on p "Don’t use if content is unrelated to workflow, to display complex/large amounts…" at bounding box center [283, 423] width 365 height 39
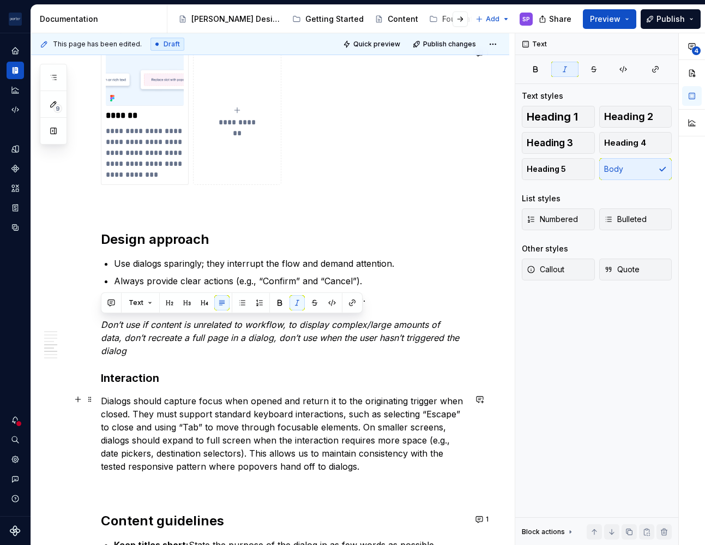
click at [294, 394] on p "Dialogs should capture focus when opened and return it to the originating trigg…" at bounding box center [283, 433] width 365 height 79
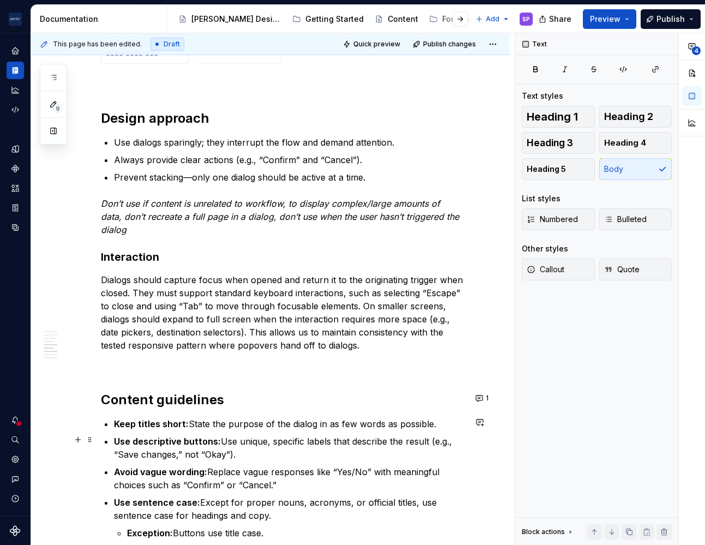
scroll to position [1256, 0]
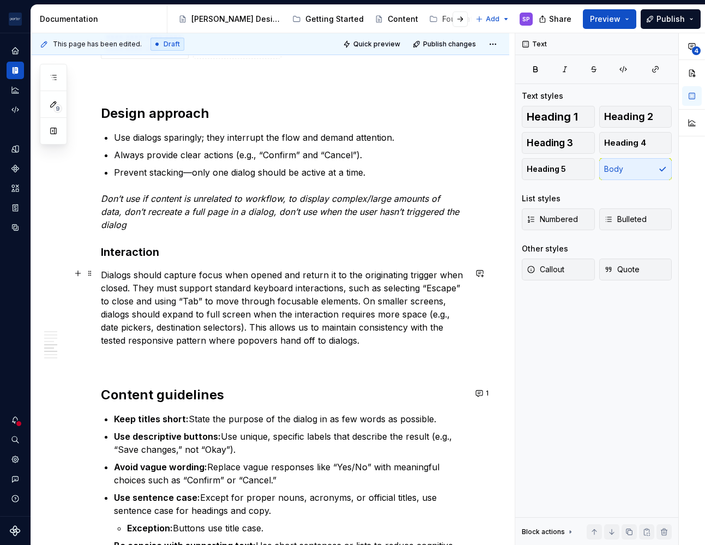
click at [334, 322] on p "Dialogs should capture focus when opened and return it to the originating trigg…" at bounding box center [283, 307] width 365 height 79
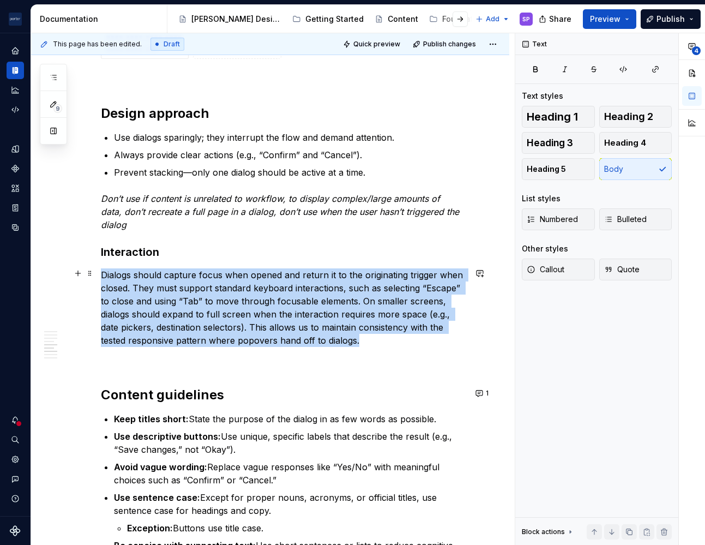
click at [334, 322] on p "Dialogs should capture focus when opened and return it to the originating trigg…" at bounding box center [283, 307] width 365 height 79
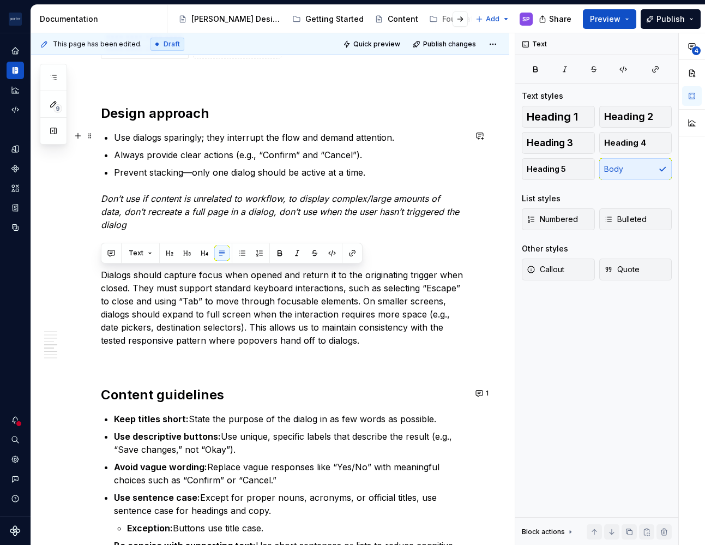
click at [305, 137] on p "Use dialogs sparingly; they interrupt the flow and demand attention." at bounding box center [290, 137] width 352 height 13
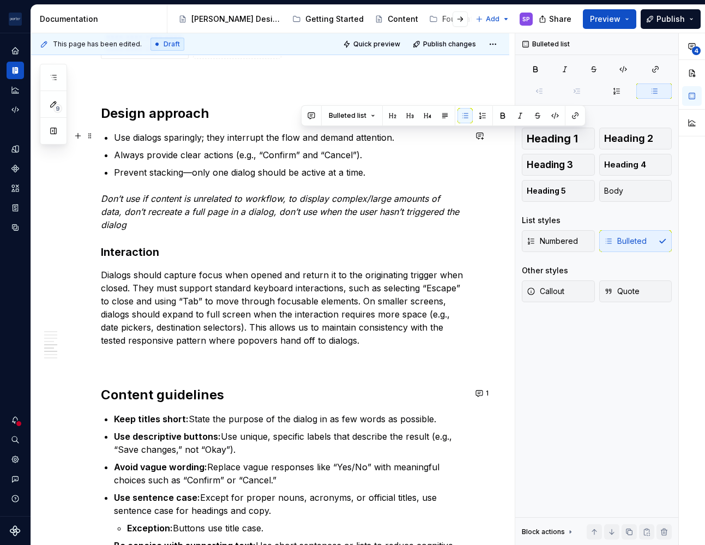
click at [305, 137] on p "Use dialogs sparingly; they interrupt the flow and demand attention." at bounding box center [290, 137] width 352 height 13
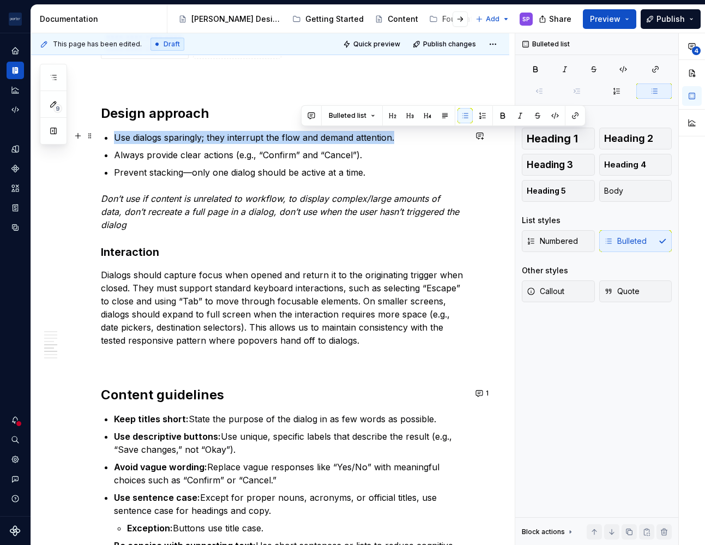
click at [305, 137] on p "Use dialogs sparingly; they interrupt the flow and demand attention." at bounding box center [290, 137] width 352 height 13
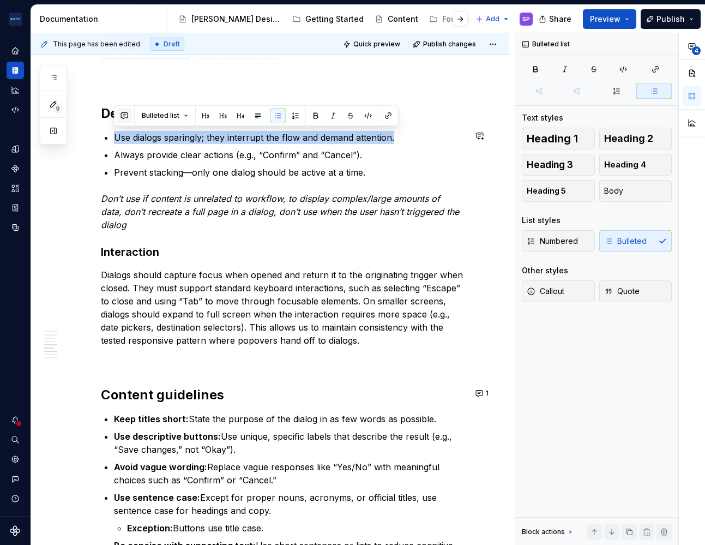
click at [120, 116] on button "button" at bounding box center [124, 115] width 15 height 15
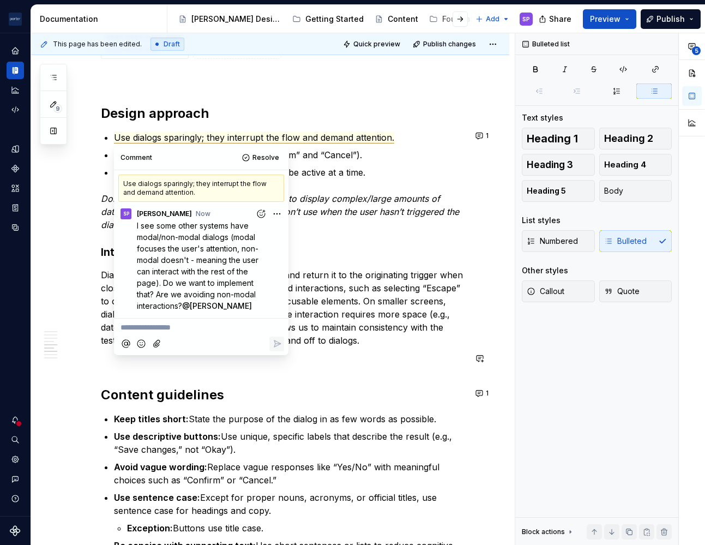
click at [334, 346] on div "**********" at bounding box center [283, 3] width 365 height 1955
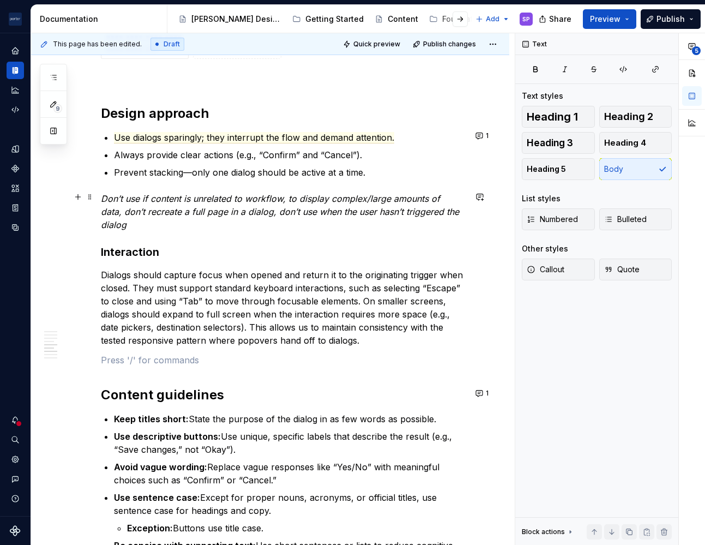
click at [219, 220] on p "Don’t use if content is unrelated to workflow, to display complex/large amounts…" at bounding box center [283, 211] width 365 height 39
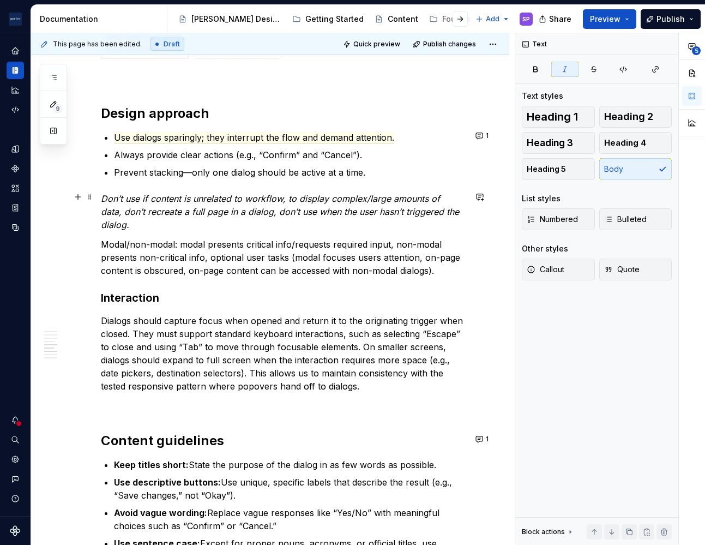
click at [260, 226] on p "Don’t use if content is unrelated to workflow, to display complex/large amounts…" at bounding box center [283, 211] width 365 height 39
type textarea "*"
